Goal: Information Seeking & Learning: Learn about a topic

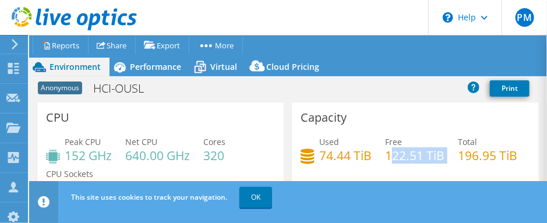
drag, startPoint x: 385, startPoint y: 156, endPoint x: 453, endPoint y: 157, distance: 68.8
click at [453, 157] on div "Used 74.44 TiB Free 122.51 TiB Total 196.95 TiB" at bounding box center [415, 155] width 229 height 38
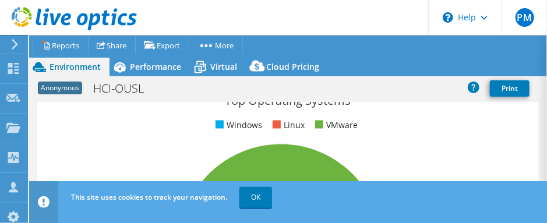
scroll to position [633, 0]
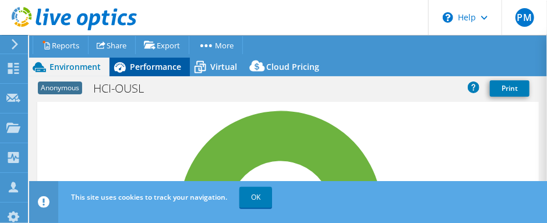
click at [163, 67] on span "Performance" at bounding box center [155, 66] width 51 height 11
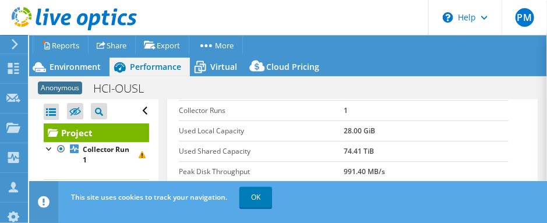
scroll to position [159, 0]
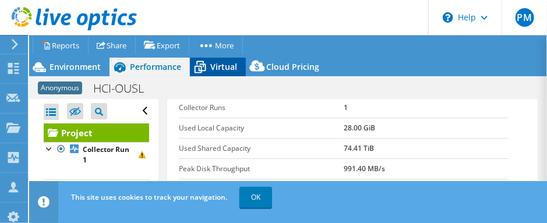
click at [227, 69] on span "Virtual" at bounding box center [223, 66] width 27 height 11
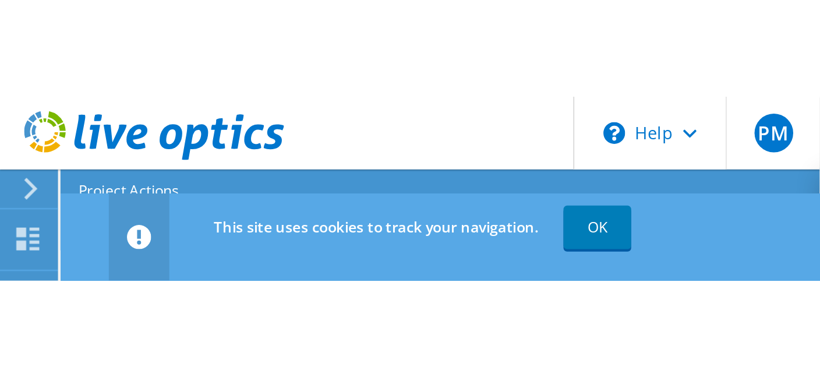
scroll to position [0, 0]
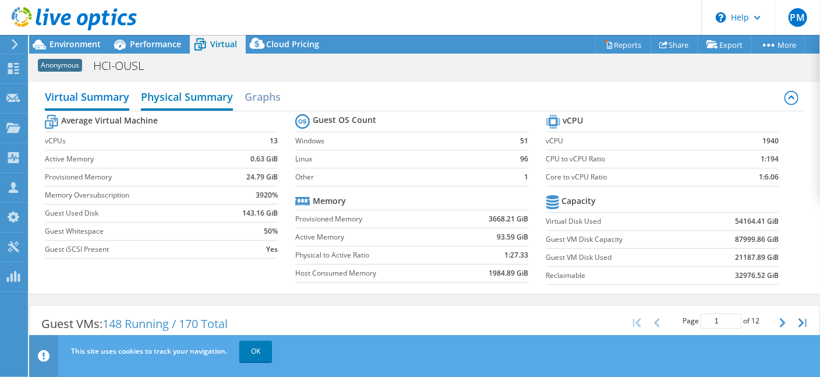
click at [213, 101] on h2 "Physical Summary" at bounding box center [187, 98] width 92 height 26
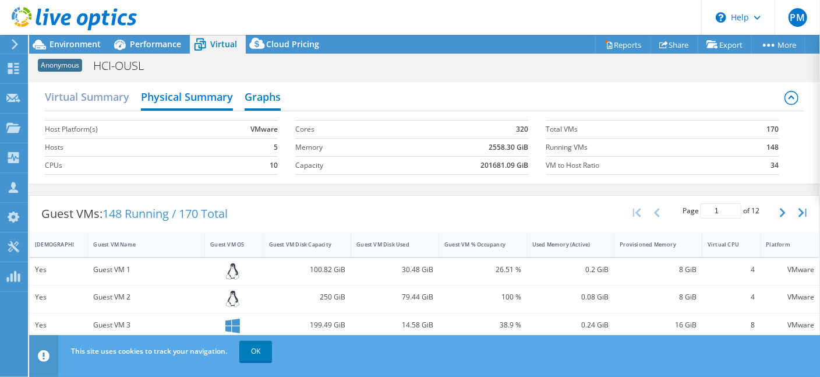
click at [264, 105] on h2 "Graphs" at bounding box center [263, 98] width 36 height 26
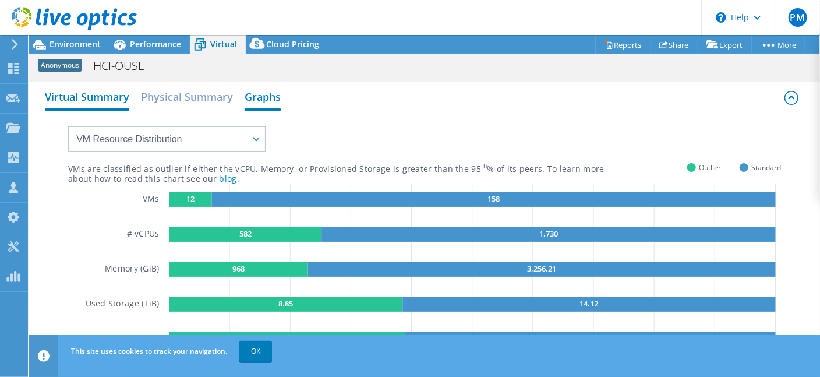
click at [99, 91] on h2 "Virtual Summary" at bounding box center [87, 98] width 84 height 26
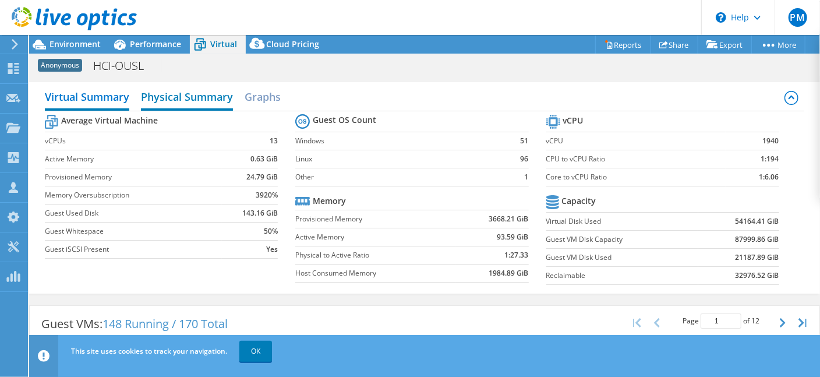
click at [181, 96] on h2 "Physical Summary" at bounding box center [187, 98] width 92 height 26
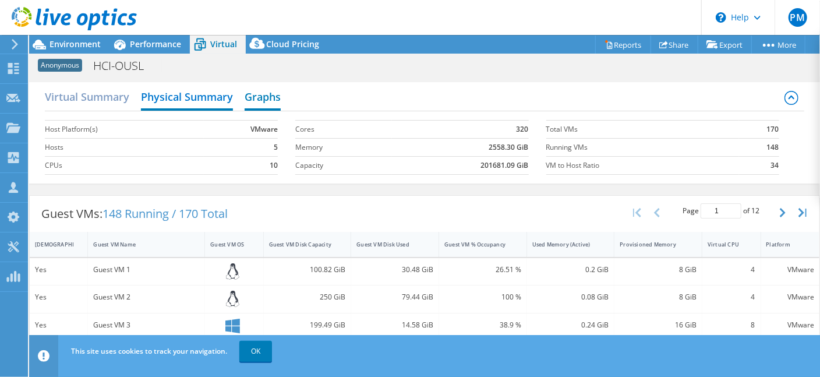
click at [272, 101] on h2 "Graphs" at bounding box center [263, 98] width 36 height 26
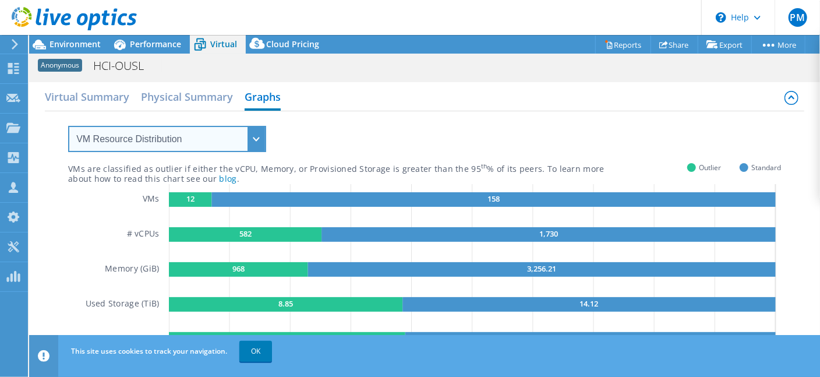
click at [258, 147] on select "VM Resource Distribution Provisioning Contrast Over Provisioning" at bounding box center [167, 139] width 198 height 26
select select "Over Provisioning"
click at [68, 126] on select "VM Resource Distribution Provisioning Contrast Over Provisioning" at bounding box center [167, 139] width 198 height 26
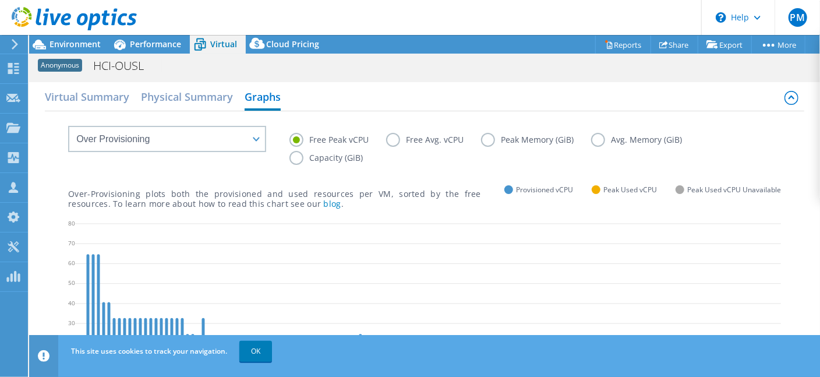
click at [488, 138] on label "Peak Memory (GiB)" at bounding box center [536, 140] width 110 height 14
click at [0, 0] on input "Peak Memory (GiB)" at bounding box center [0, 0] width 0 height 0
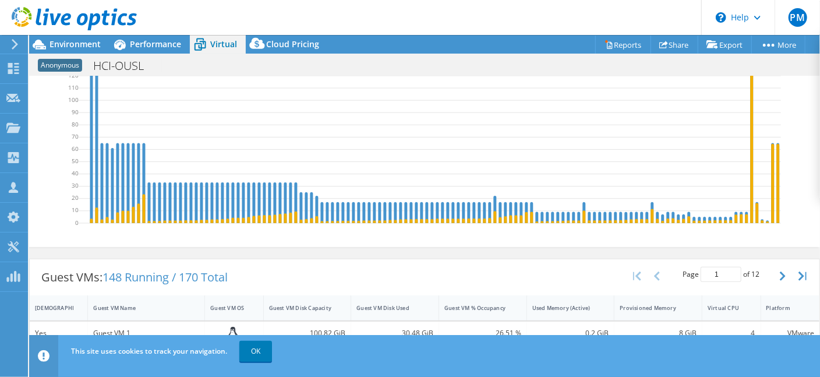
scroll to position [105, 0]
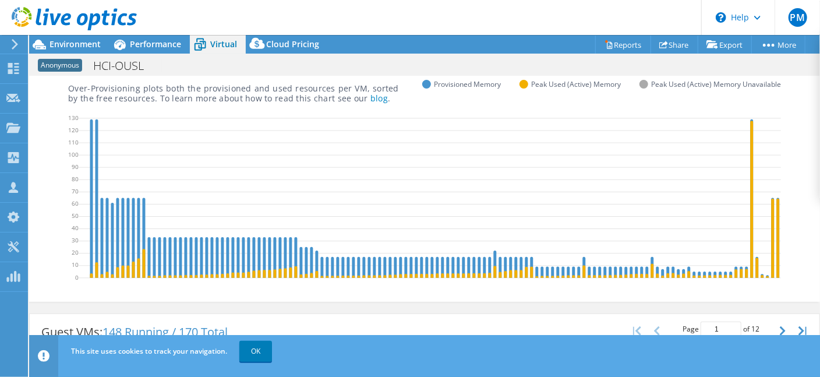
click at [547, 71] on div "Anonymous HCI-OUSL Print" at bounding box center [424, 66] width 791 height 22
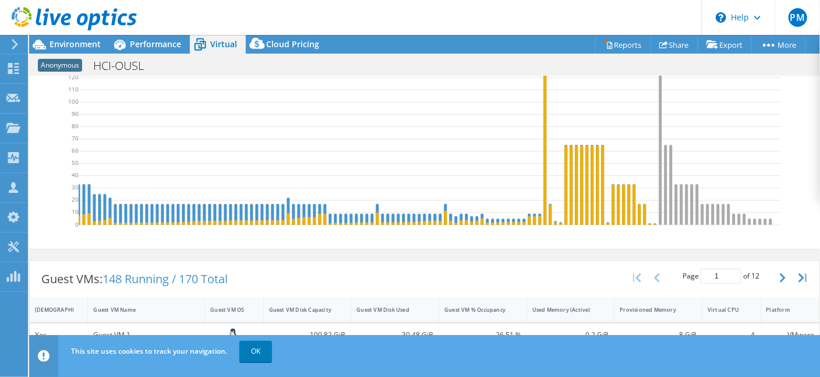
scroll to position [530, 0]
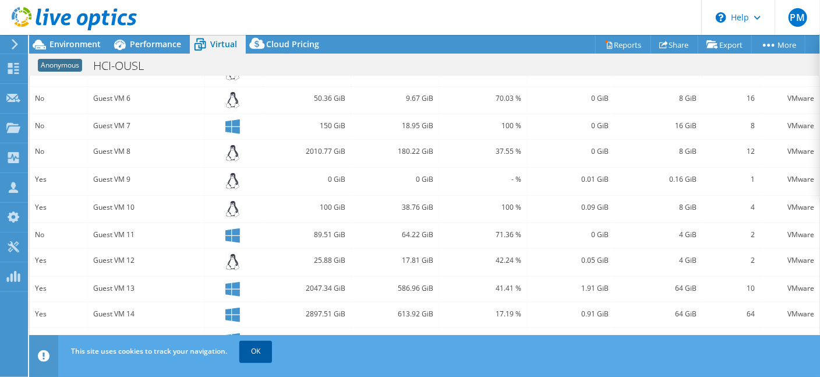
click at [264, 223] on link "OK" at bounding box center [256, 351] width 33 height 21
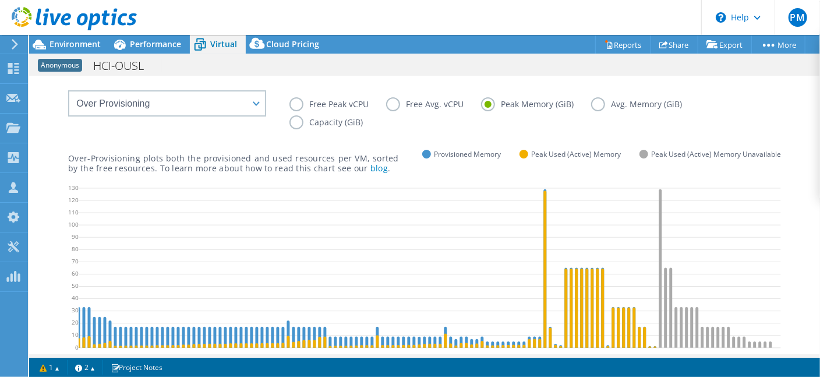
scroll to position [0, 0]
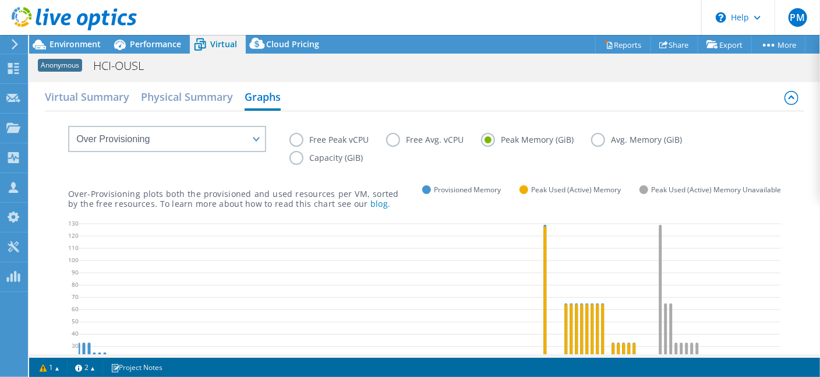
click at [547, 139] on label "Avg. Memory (GiB)" at bounding box center [645, 140] width 108 height 14
click at [0, 0] on input "Avg. Memory (GiB)" at bounding box center [0, 0] width 0 height 0
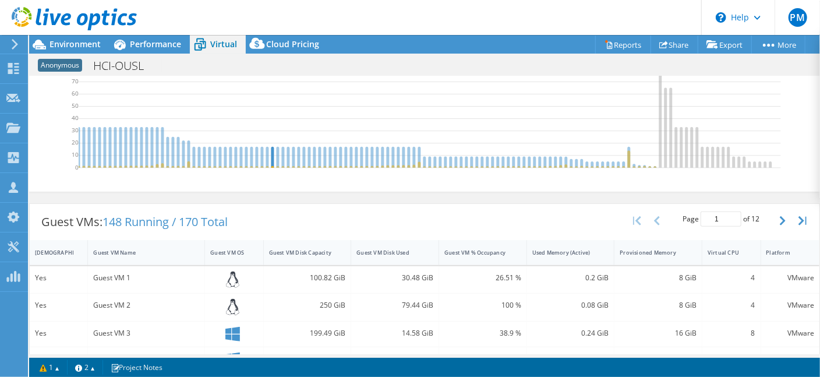
scroll to position [212, 0]
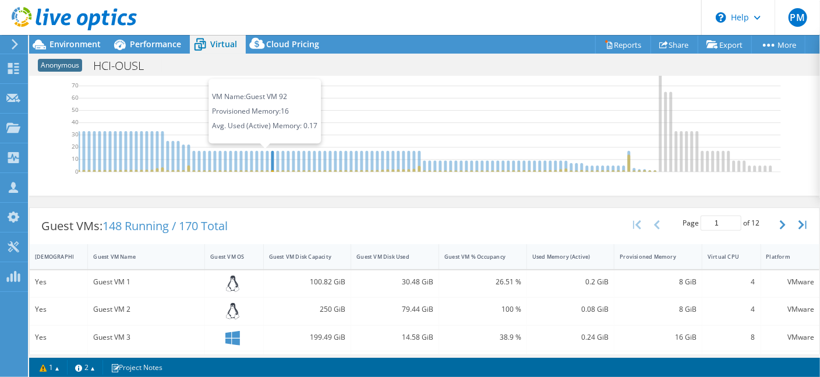
click at [272, 155] on icon at bounding box center [273, 160] width 3 height 21
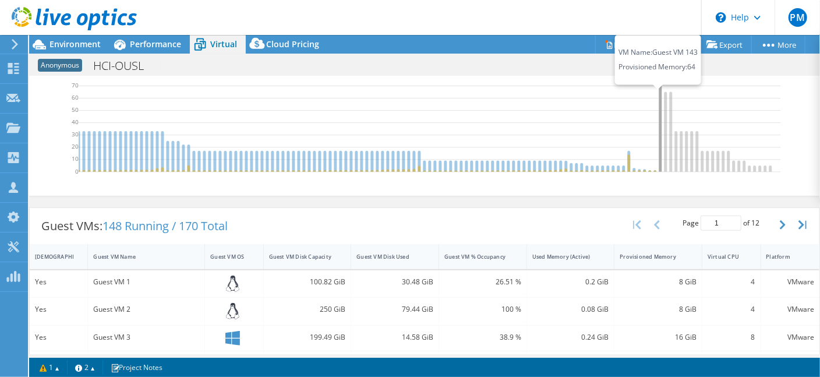
click at [547, 153] on icon at bounding box center [661, 92] width 3 height 159
click at [547, 154] on icon at bounding box center [666, 131] width 3 height 80
click at [547, 154] on icon at bounding box center [327, 93] width 910 height 175
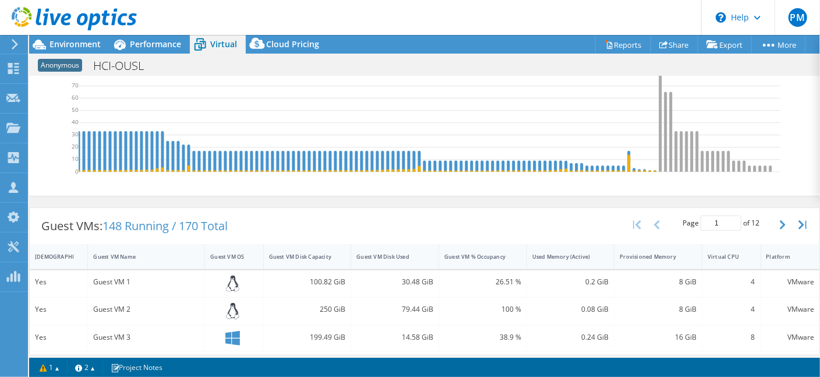
click at [547, 159] on icon at bounding box center [327, 93] width 910 height 175
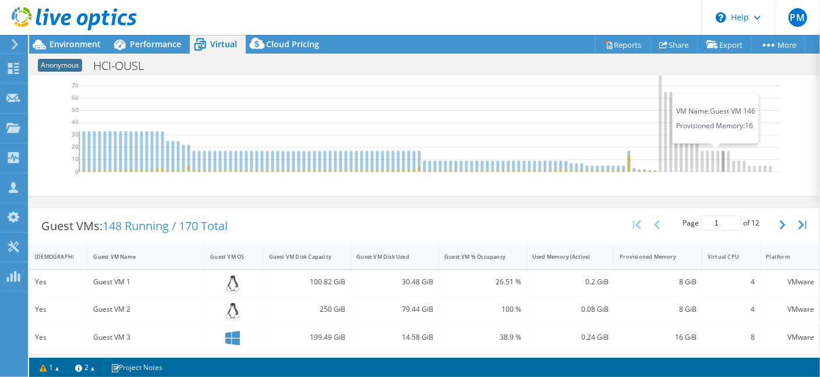
click at [547, 160] on icon at bounding box center [724, 160] width 3 height 21
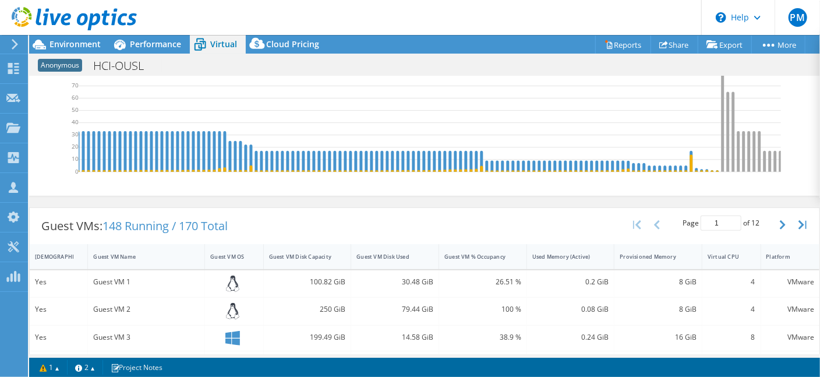
scroll to position [0, 0]
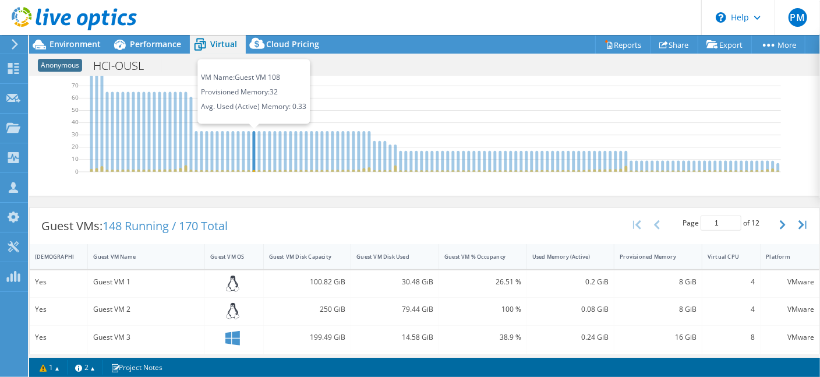
click at [253, 149] on icon at bounding box center [254, 151] width 3 height 41
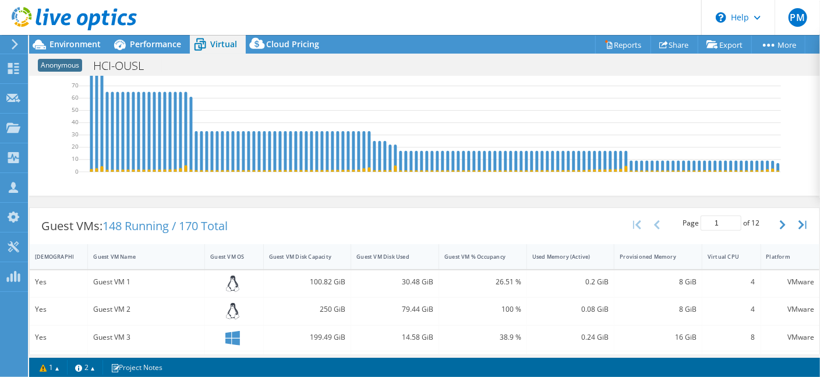
click at [372, 143] on icon at bounding box center [534, 93] width 910 height 175
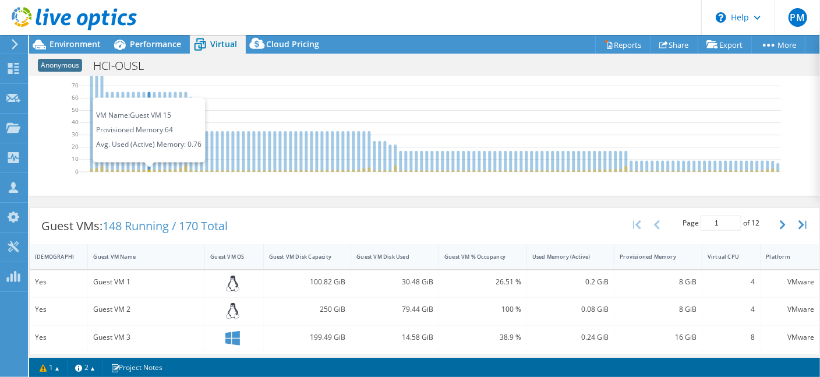
click at [150, 147] on icon at bounding box center [149, 131] width 3 height 80
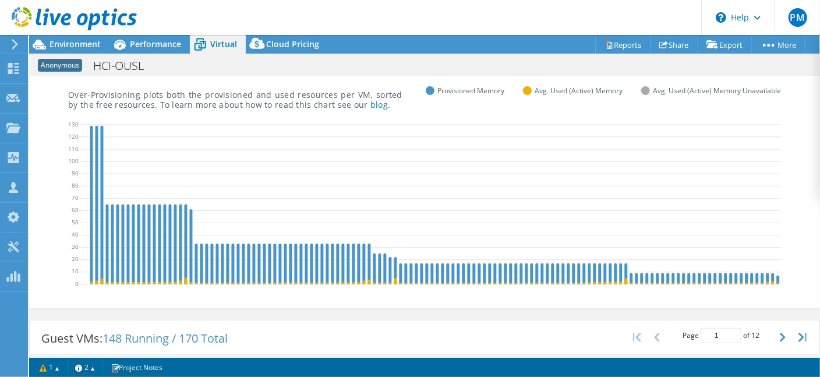
scroll to position [105, 0]
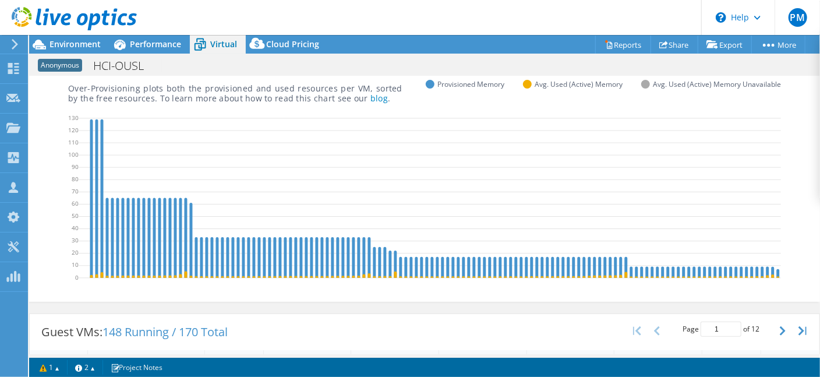
drag, startPoint x: 70, startPoint y: 87, endPoint x: 113, endPoint y: 87, distance: 43.1
click at [116, 87] on p "Over-Provisioning plots both the provisioned and used resources per VM, sorted …" at bounding box center [235, 93] width 334 height 20
drag, startPoint x: 68, startPoint y: 87, endPoint x: 107, endPoint y: 87, distance: 39.6
click at [107, 87] on p "Over-Provisioning plots both the provisioned and used resources per VM, sorted …" at bounding box center [235, 93] width 334 height 20
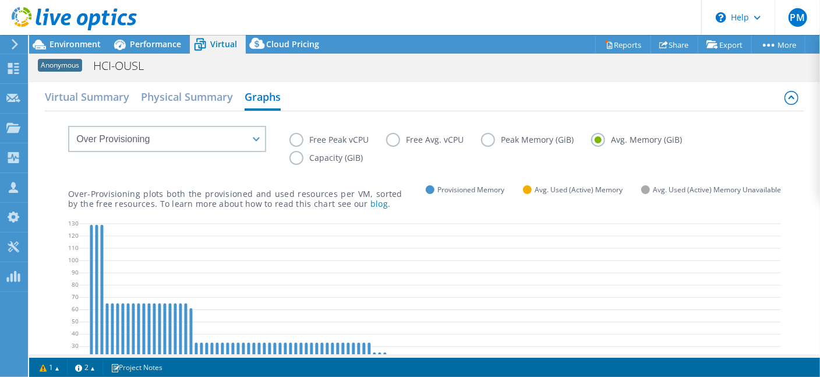
drag, startPoint x: 52, startPoint y: 187, endPoint x: 96, endPoint y: 161, distance: 51.2
click at [96, 178] on div "Free Peak vCPU Free Avg. vCPU Peak Memory (GiB) Avg. Memory (GiB) Capacity (GiB…" at bounding box center [425, 257] width 760 height 293
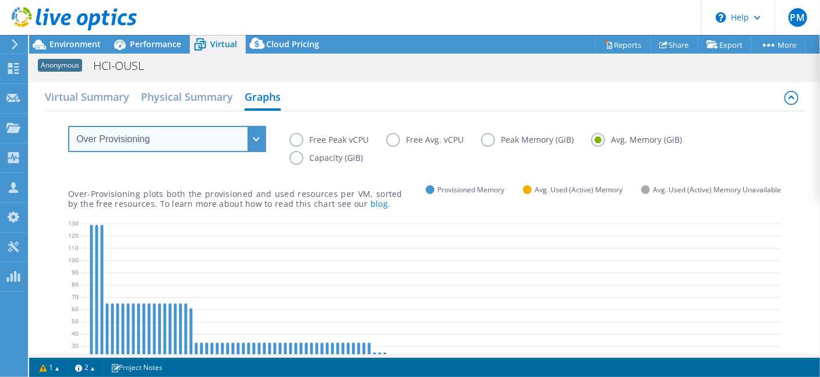
drag, startPoint x: 76, startPoint y: 133, endPoint x: 164, endPoint y: 150, distance: 89.5
click at [142, 131] on select "VM Resource Distribution Provisioning Contrast Over Provisioning" at bounding box center [167, 139] width 198 height 26
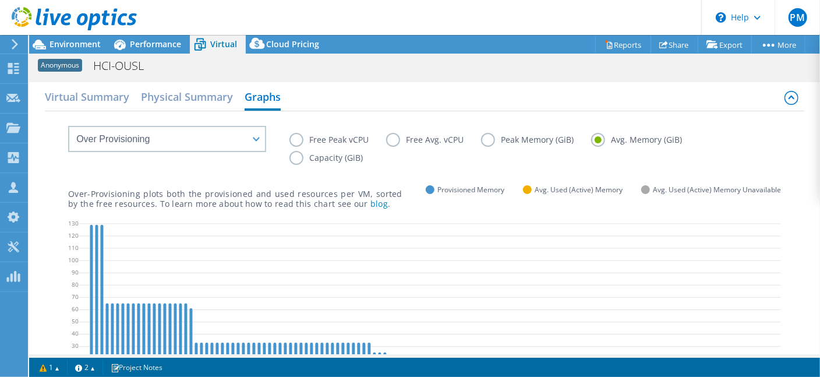
drag, startPoint x: 328, startPoint y: 171, endPoint x: 347, endPoint y: 185, distance: 24.1
click at [329, 171] on div "Over-Provisioning plots both the provisioned and used resources per VM, sorted …" at bounding box center [424, 189] width 713 height 40
drag, startPoint x: 314, startPoint y: 195, endPoint x: 245, endPoint y: 193, distance: 68.8
click at [245, 193] on p "Over-Provisioning plots both the provisioned and used resources per VM, sorted …" at bounding box center [235, 199] width 334 height 20
click at [371, 203] on link "blog" at bounding box center [379, 203] width 17 height 11
